Goal: Find specific page/section: Find specific page/section

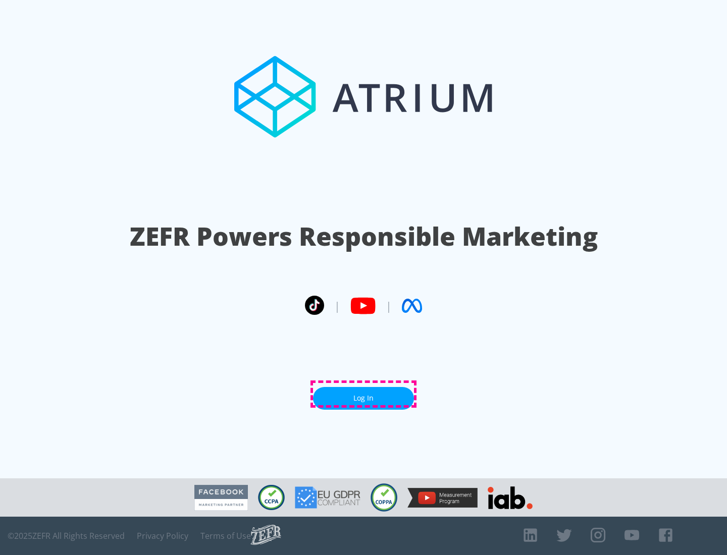
click at [363, 394] on link "Log In" at bounding box center [363, 398] width 101 height 23
